Goal: Navigation & Orientation: Find specific page/section

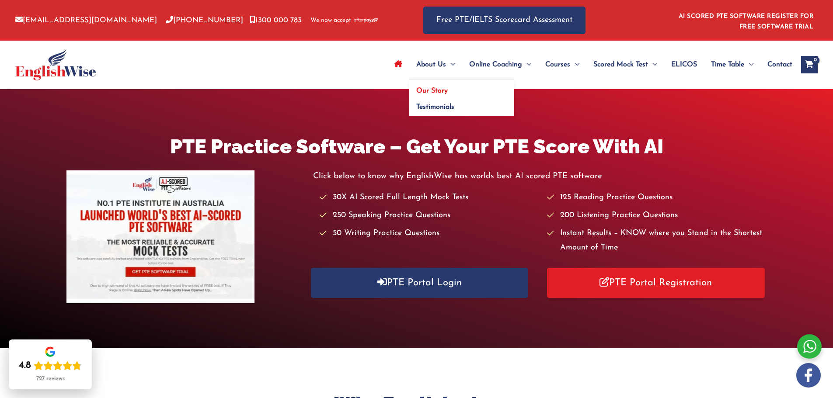
click at [438, 94] on link "Our Story" at bounding box center [461, 88] width 105 height 17
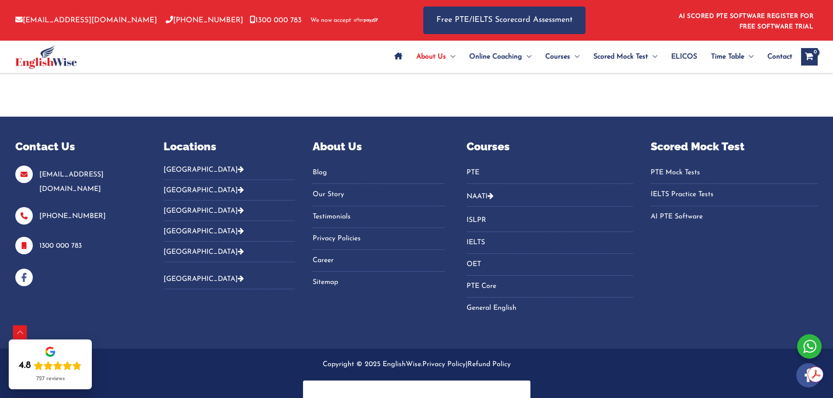
click at [332, 188] on link "Our Story" at bounding box center [379, 195] width 132 height 14
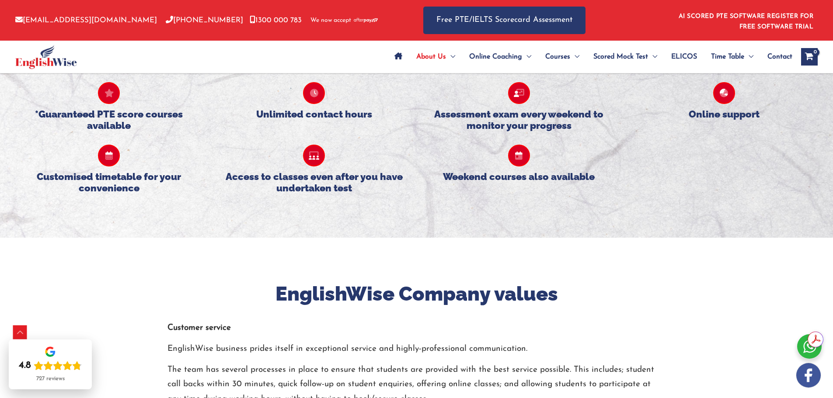
scroll to position [875, 0]
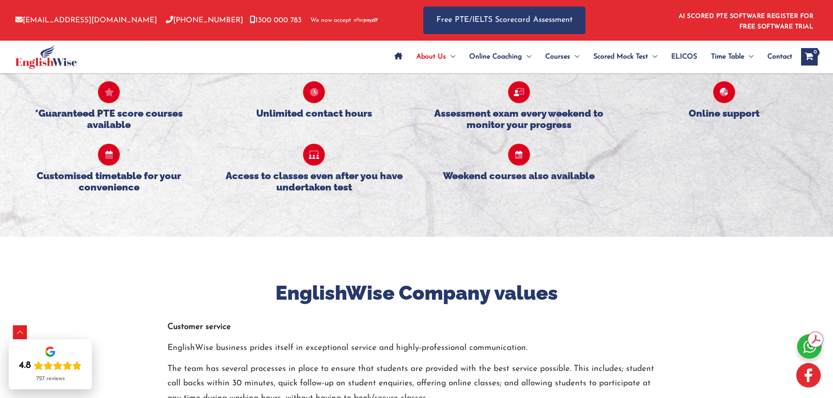
click at [816, 375] on img at bounding box center [808, 375] width 24 height 24
